Goal: Check status: Check status

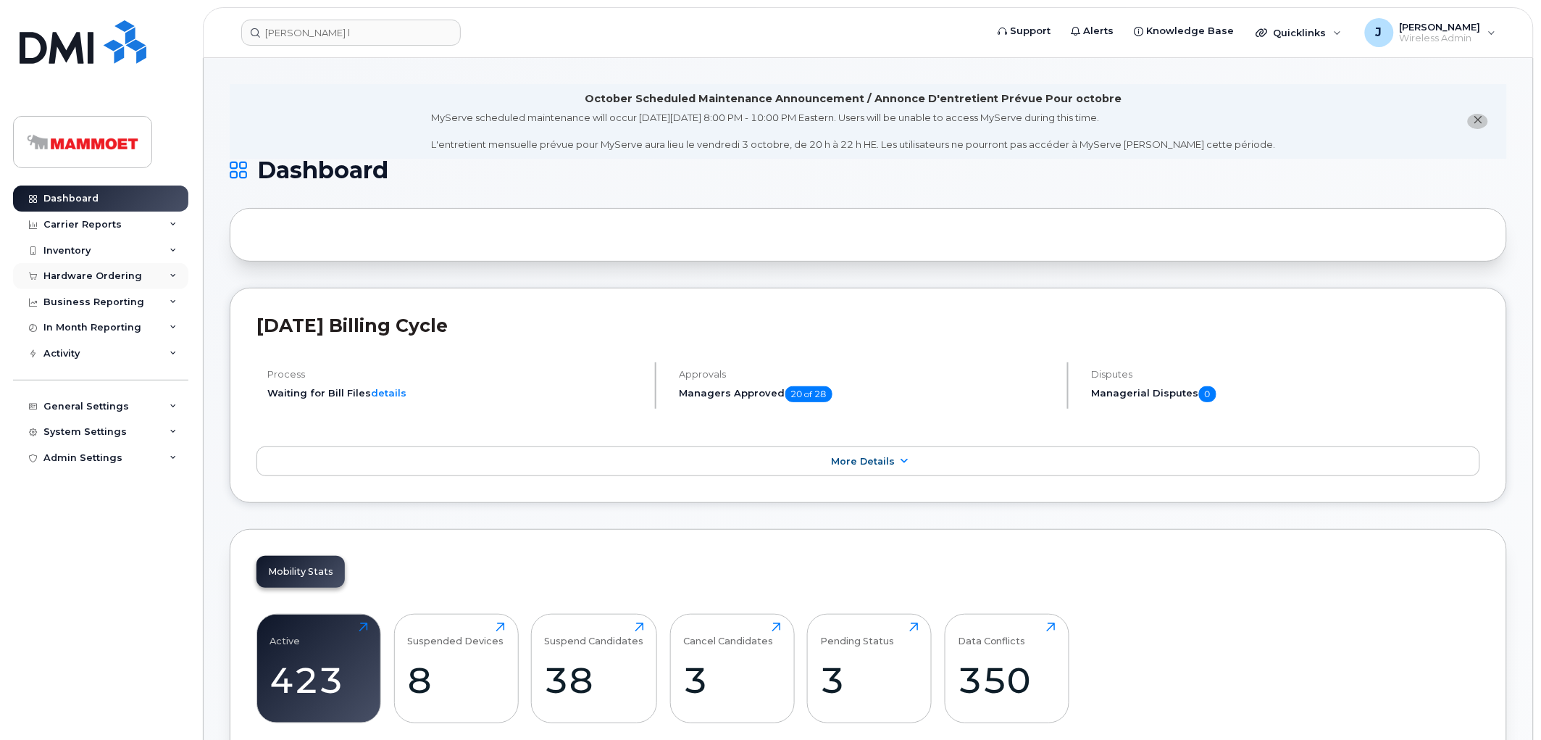
click at [77, 274] on div "Hardware Ordering" at bounding box center [92, 276] width 99 height 12
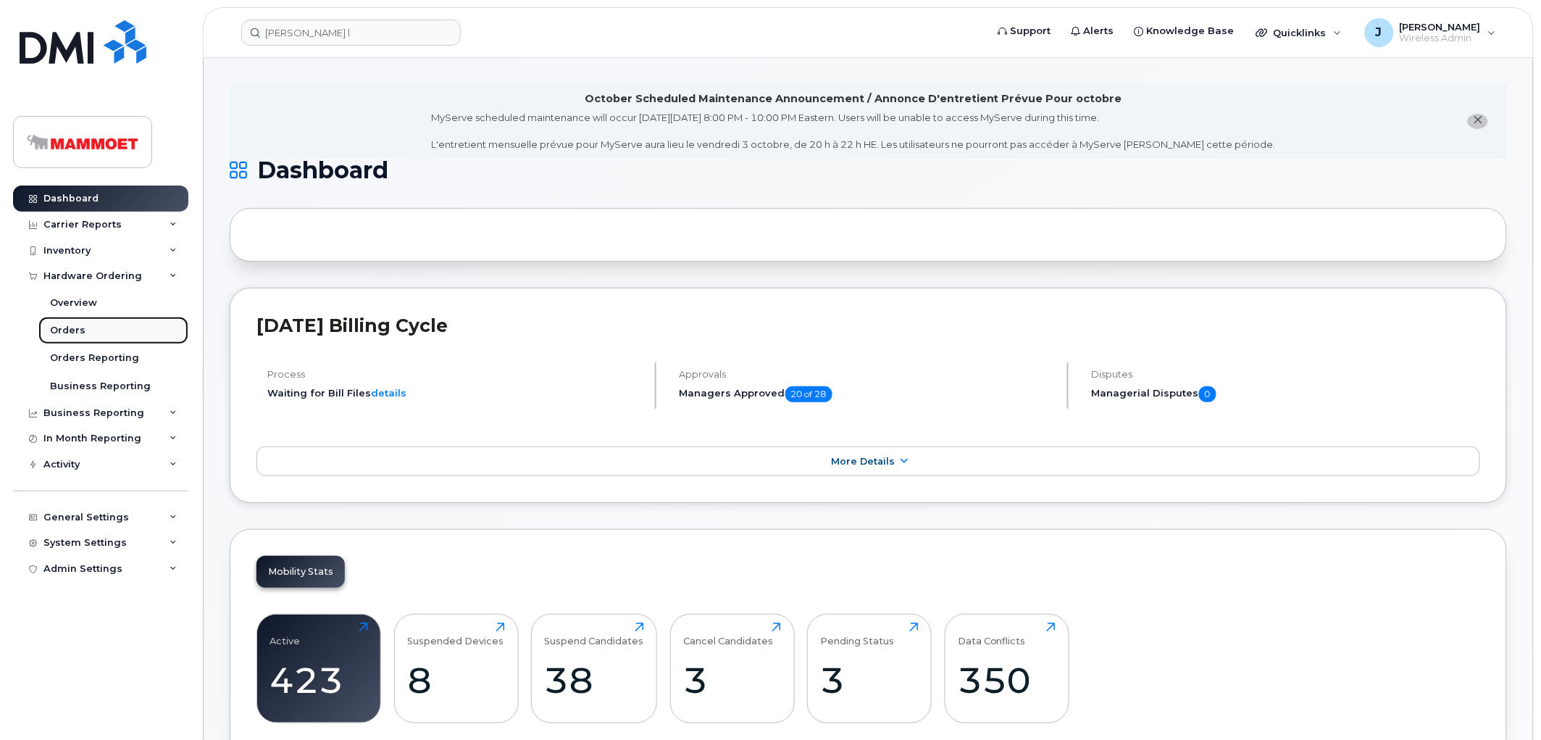
click at [85, 330] on link "Orders" at bounding box center [113, 331] width 150 height 28
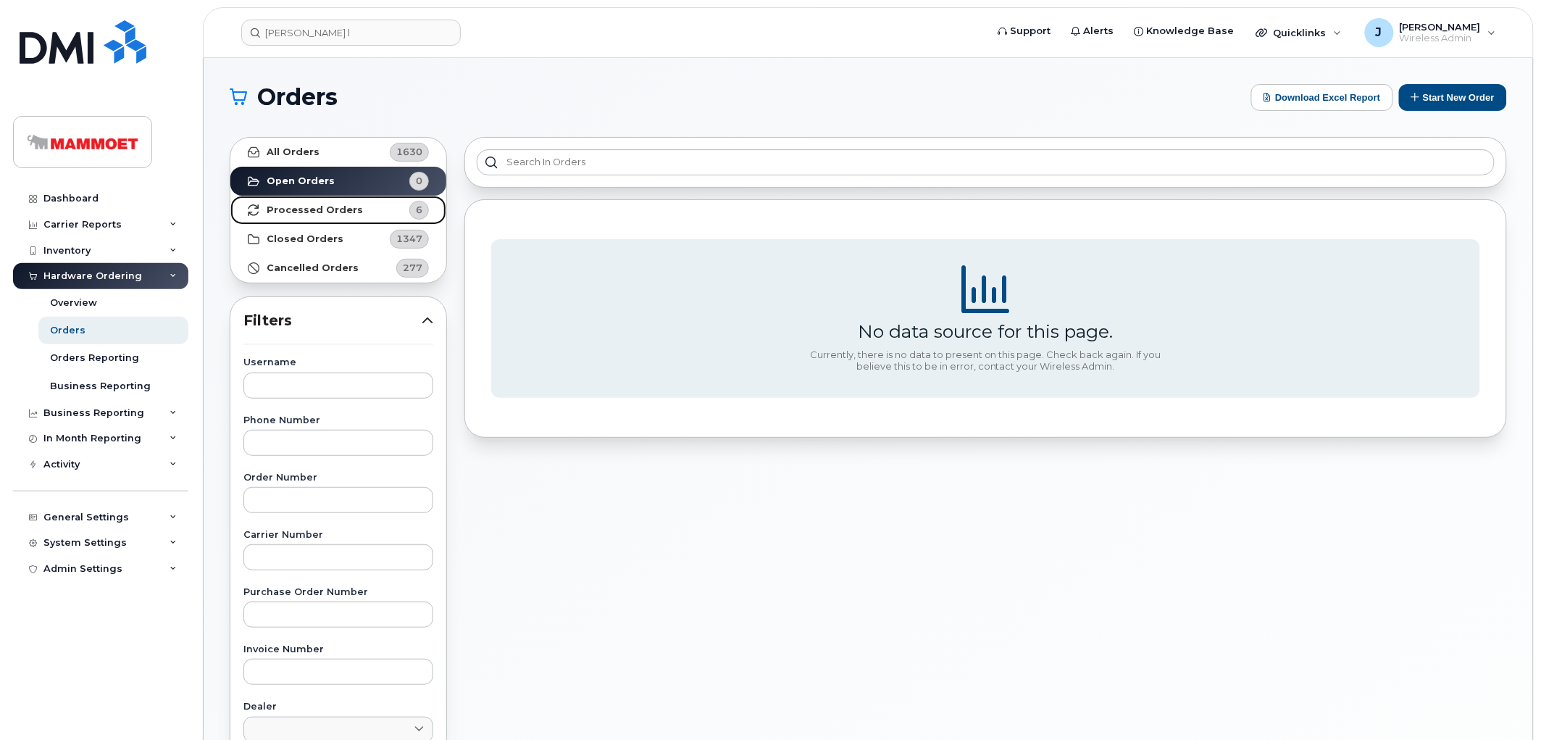
click at [280, 204] on strong "Processed Orders" at bounding box center [315, 210] width 96 height 12
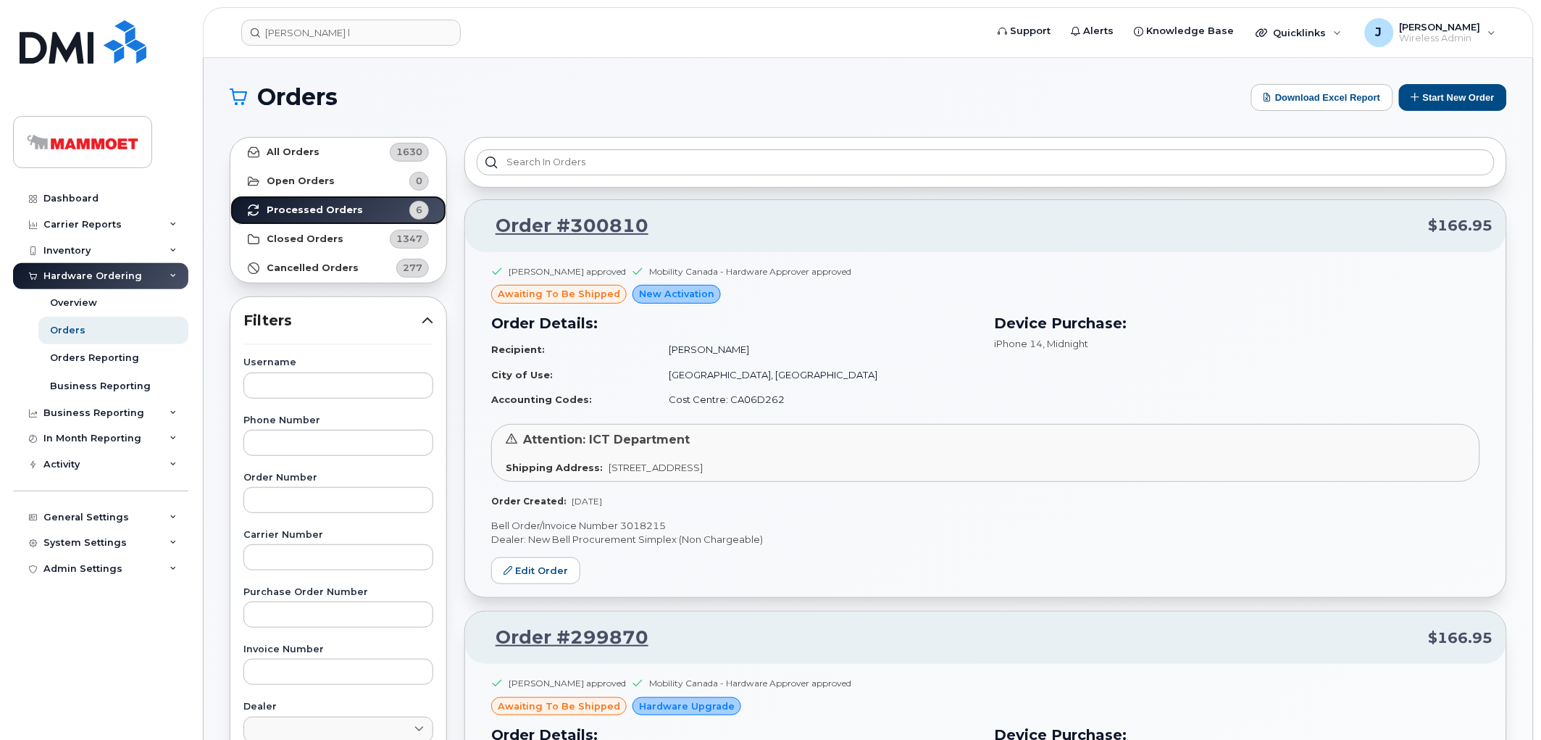
scroll to position [80, 0]
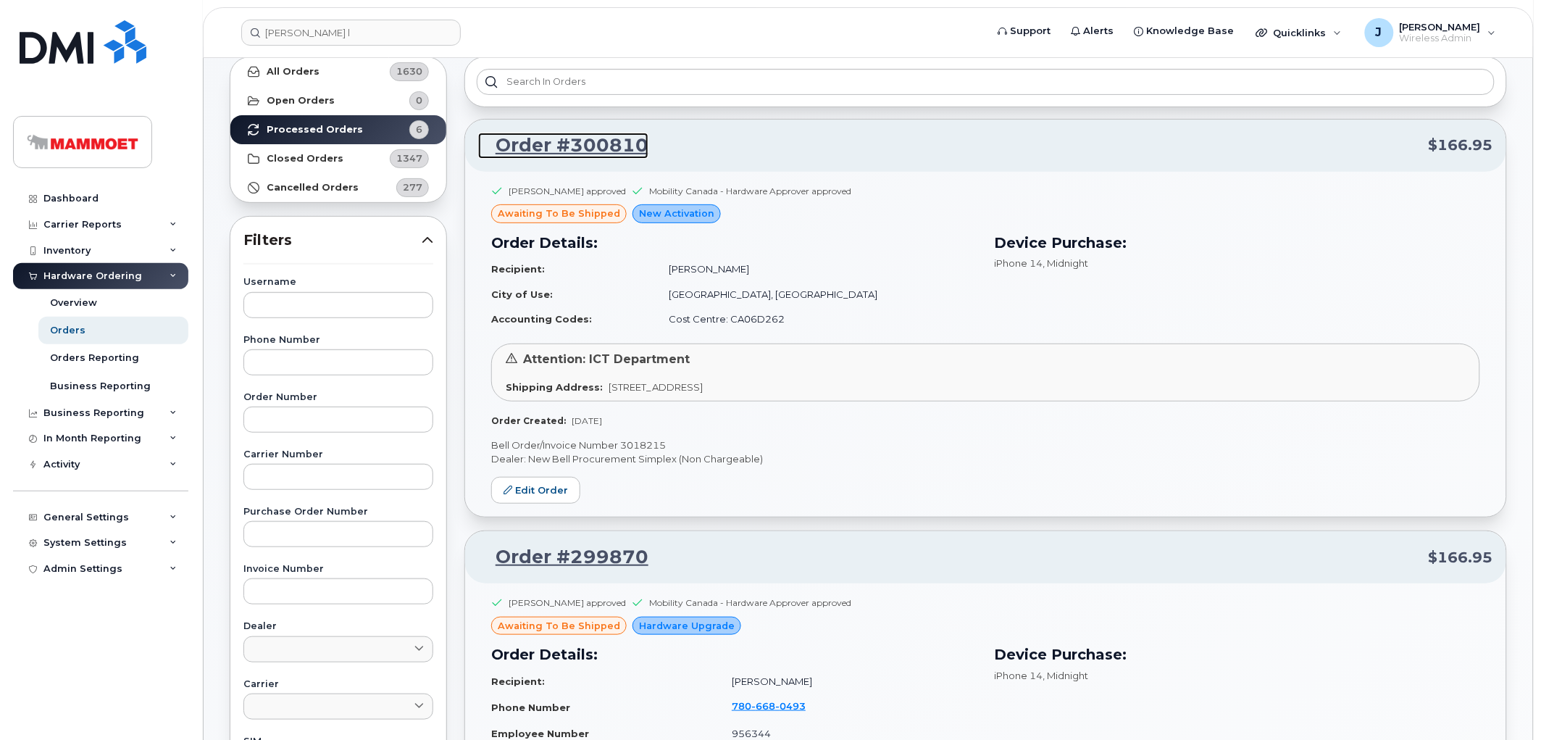
click at [517, 150] on link "Order #300810" at bounding box center [563, 146] width 170 height 26
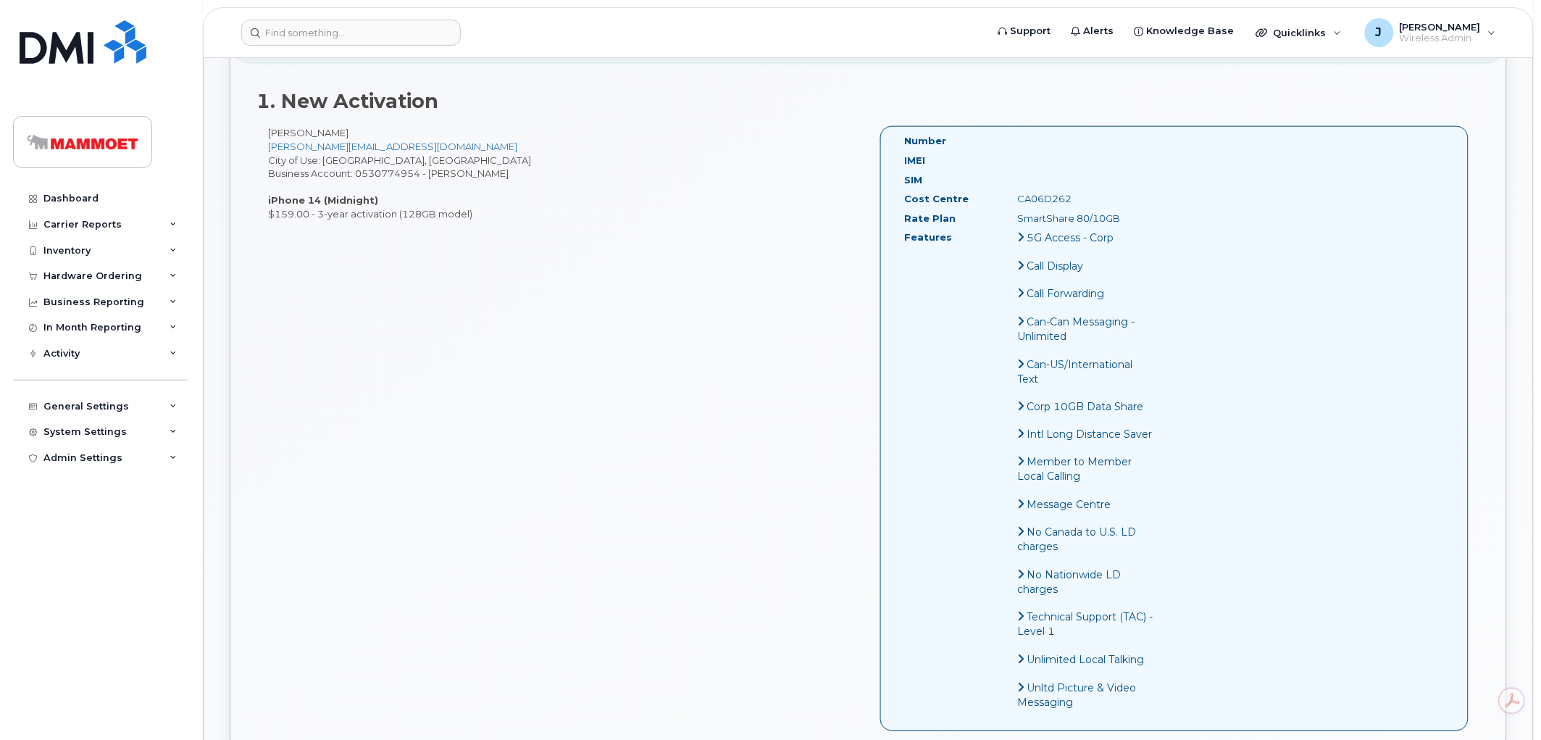
scroll to position [477, 0]
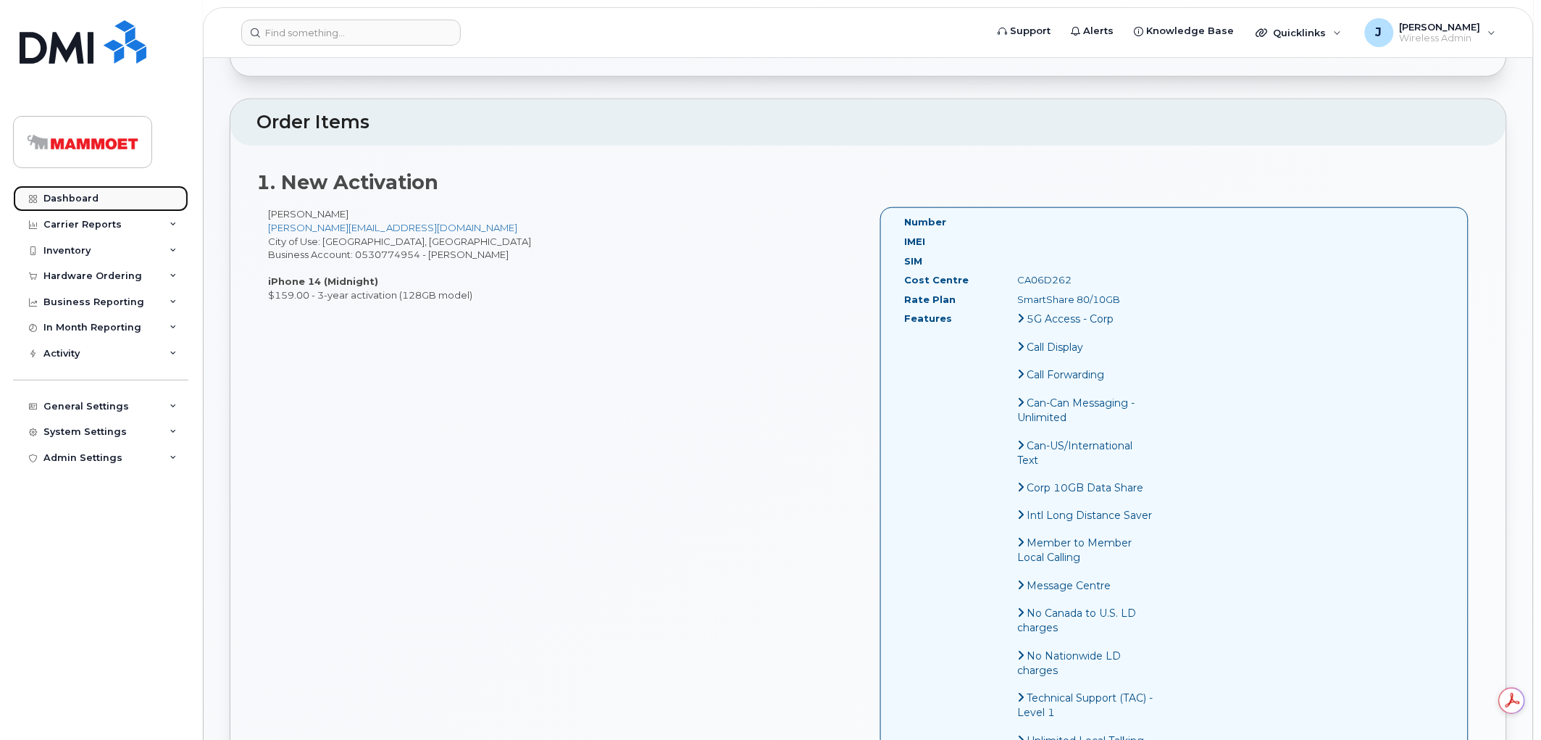
click at [51, 209] on link "Dashboard" at bounding box center [100, 198] width 175 height 26
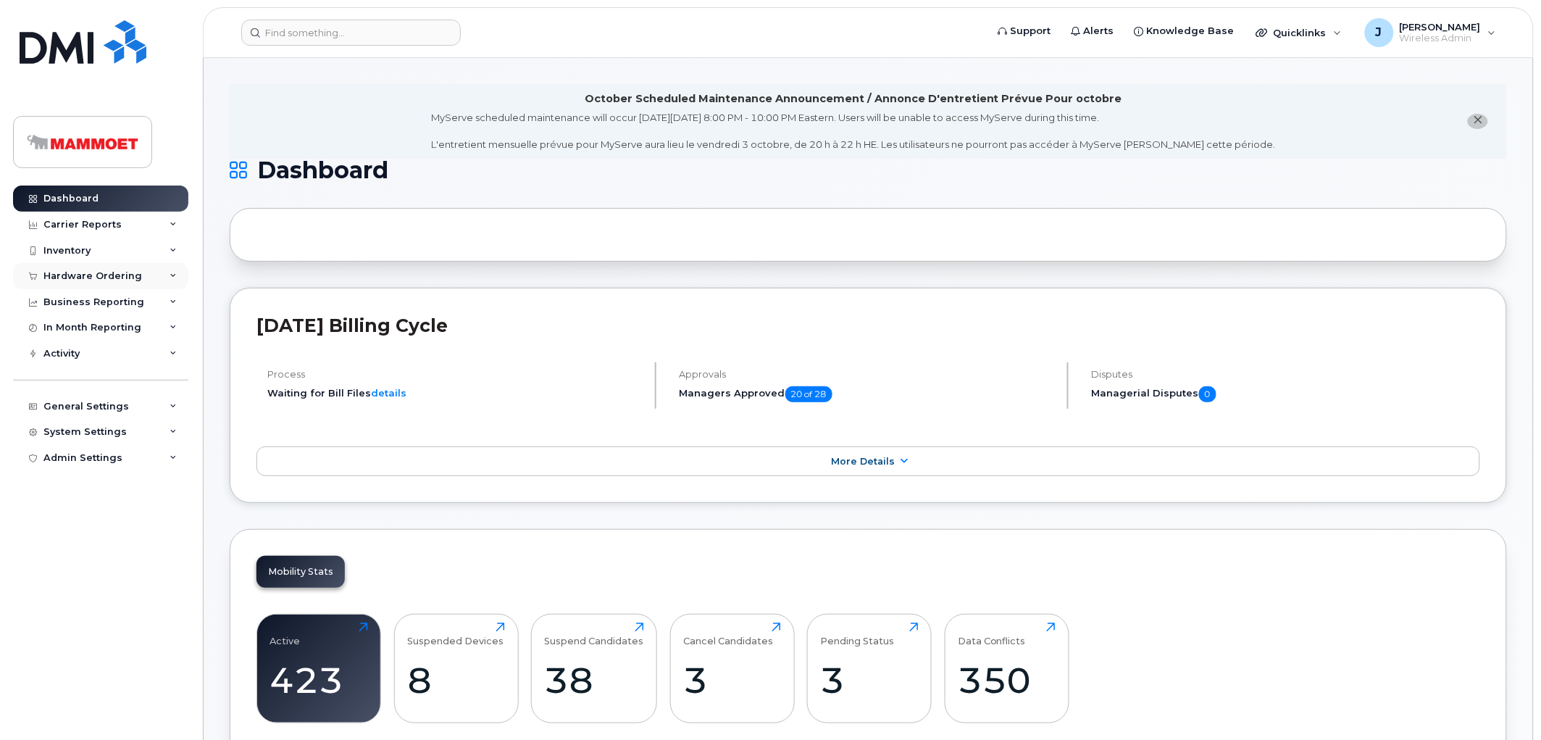
click at [69, 274] on div "Hardware Ordering" at bounding box center [92, 276] width 99 height 12
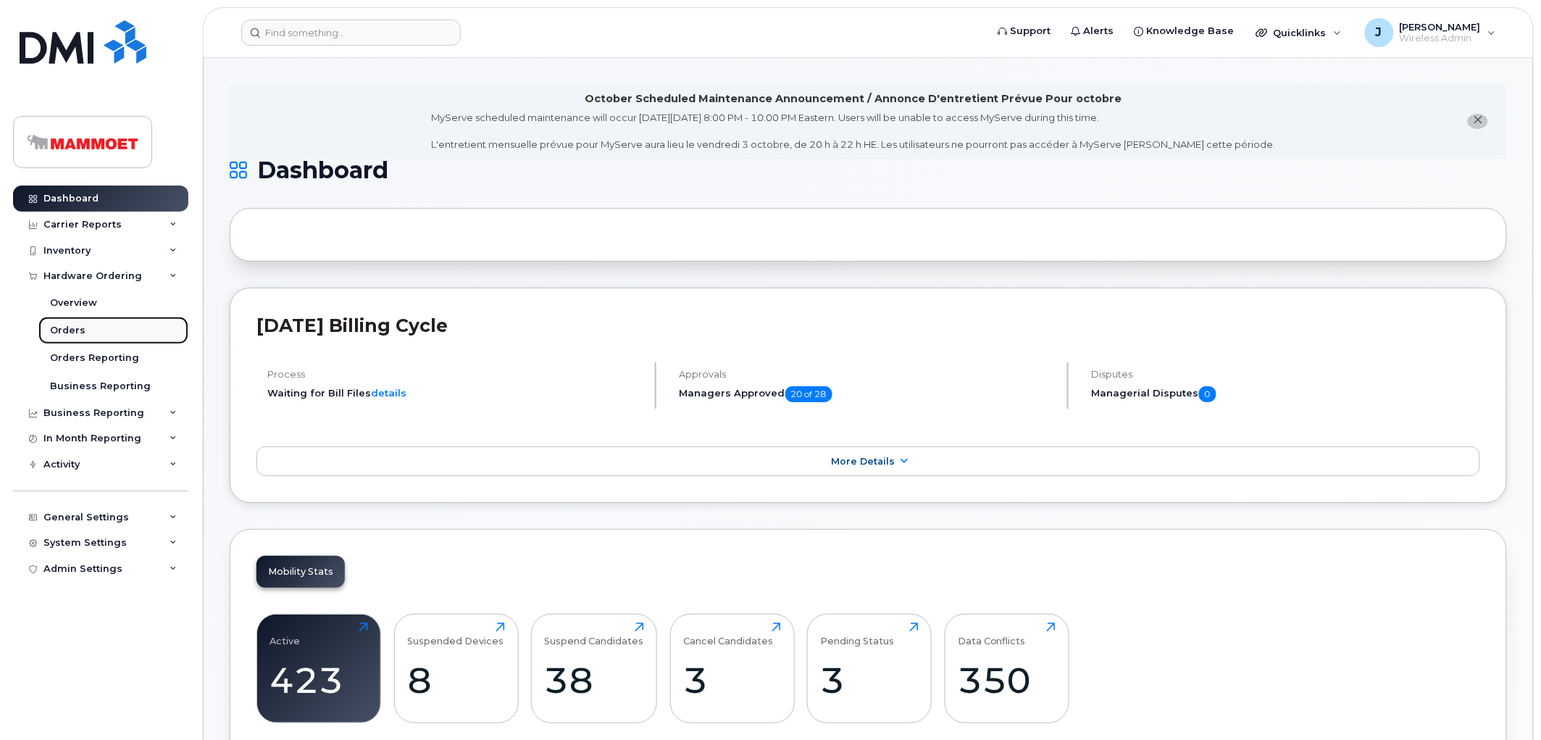
click at [70, 330] on div "Orders" at bounding box center [67, 330] width 35 height 13
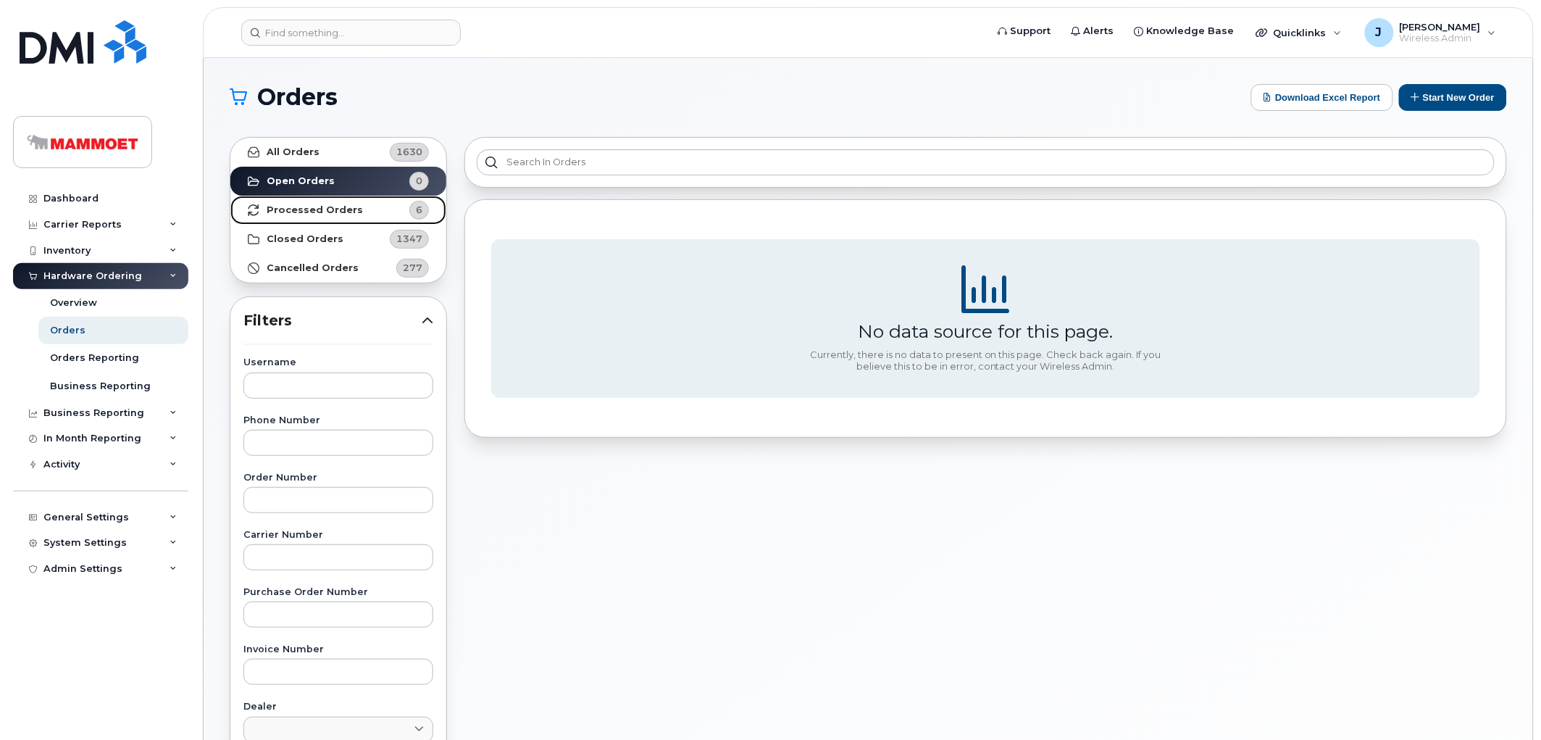
click at [299, 206] on strong "Processed Orders" at bounding box center [315, 210] width 96 height 12
